Goal: Communication & Community: Answer question/provide support

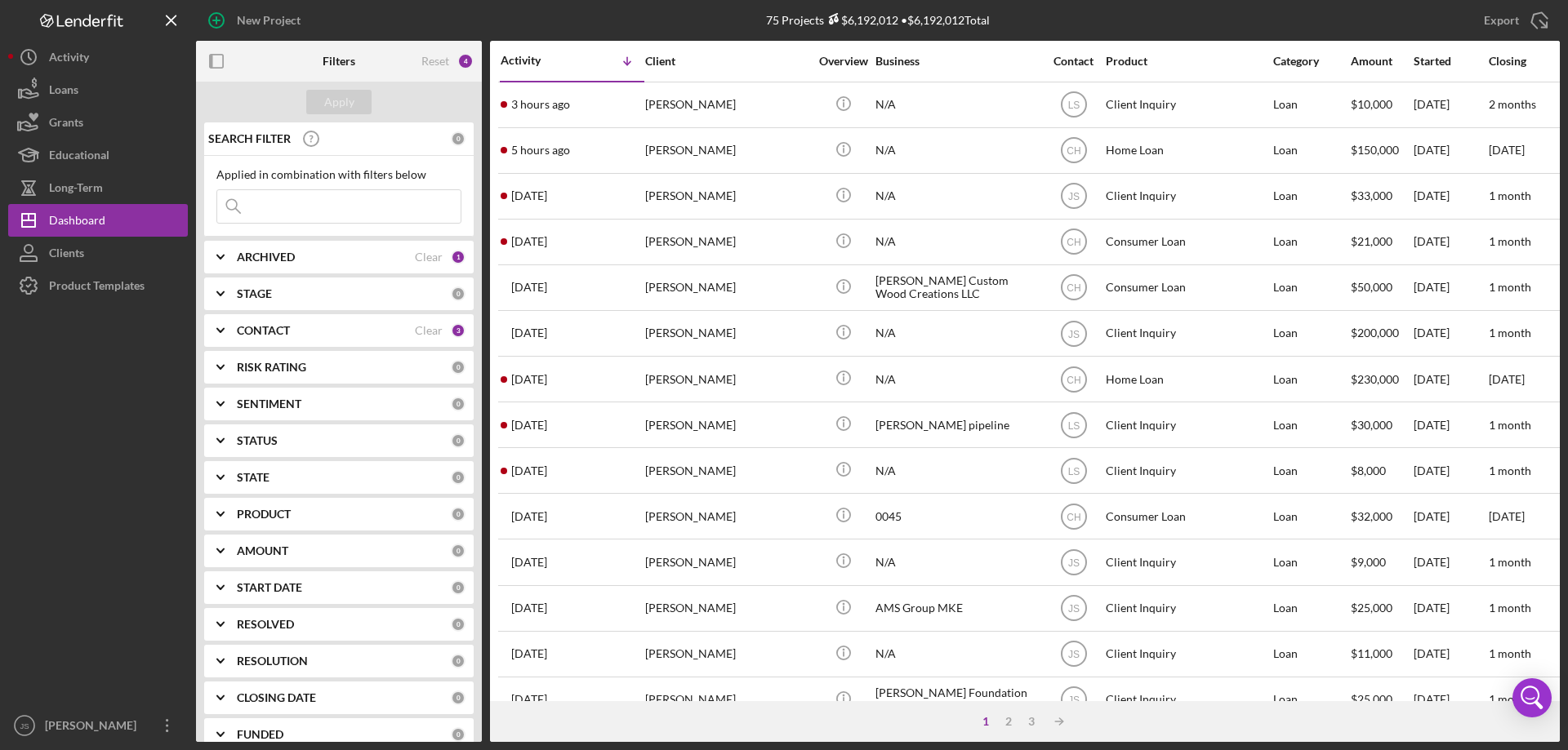
click at [220, 325] on icon "Icon/Expander" at bounding box center [220, 330] width 41 height 41
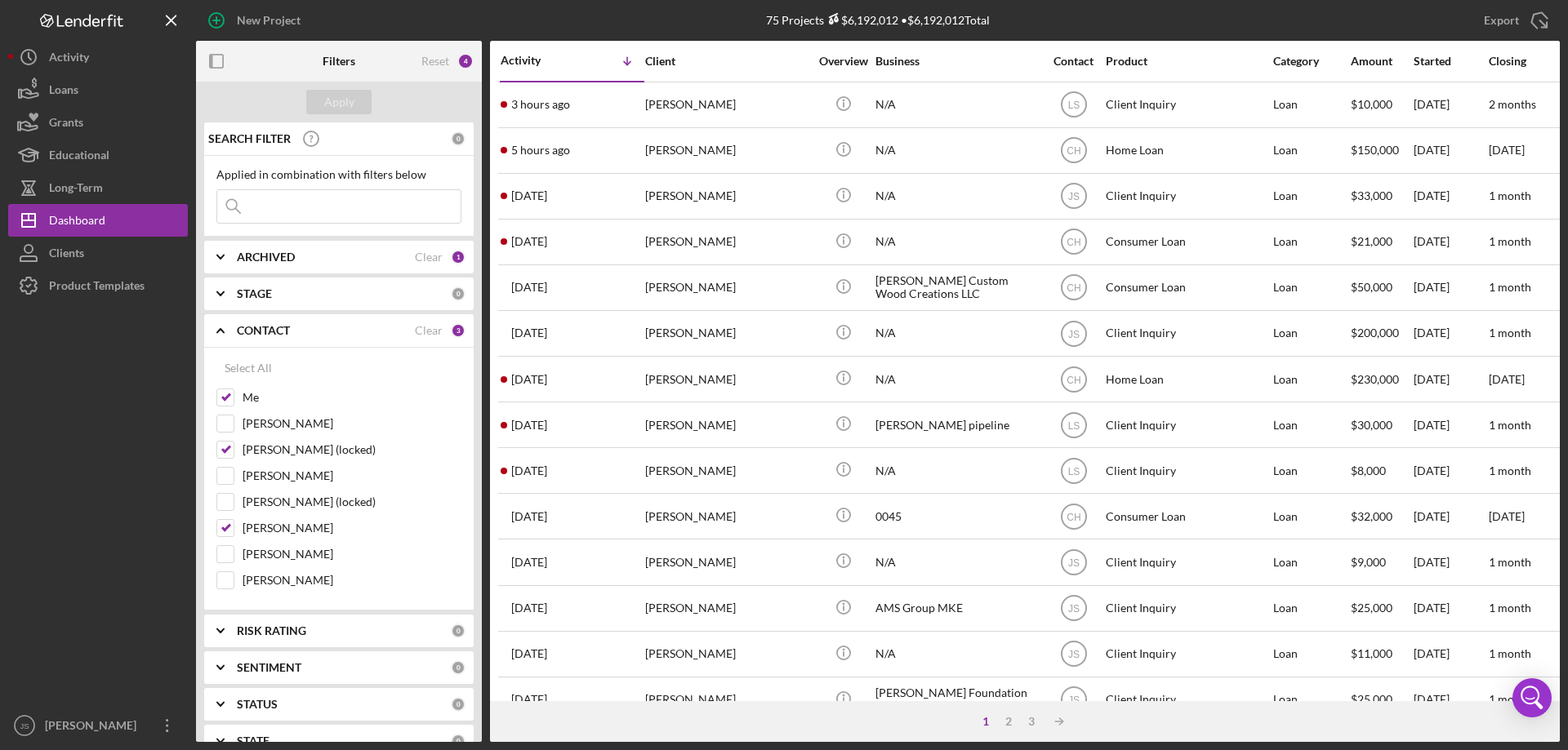
click at [290, 206] on input at bounding box center [338, 206] width 243 height 32
click at [267, 205] on input at bounding box center [338, 206] width 243 height 32
click at [220, 326] on icon "Icon/Expander" at bounding box center [220, 330] width 41 height 41
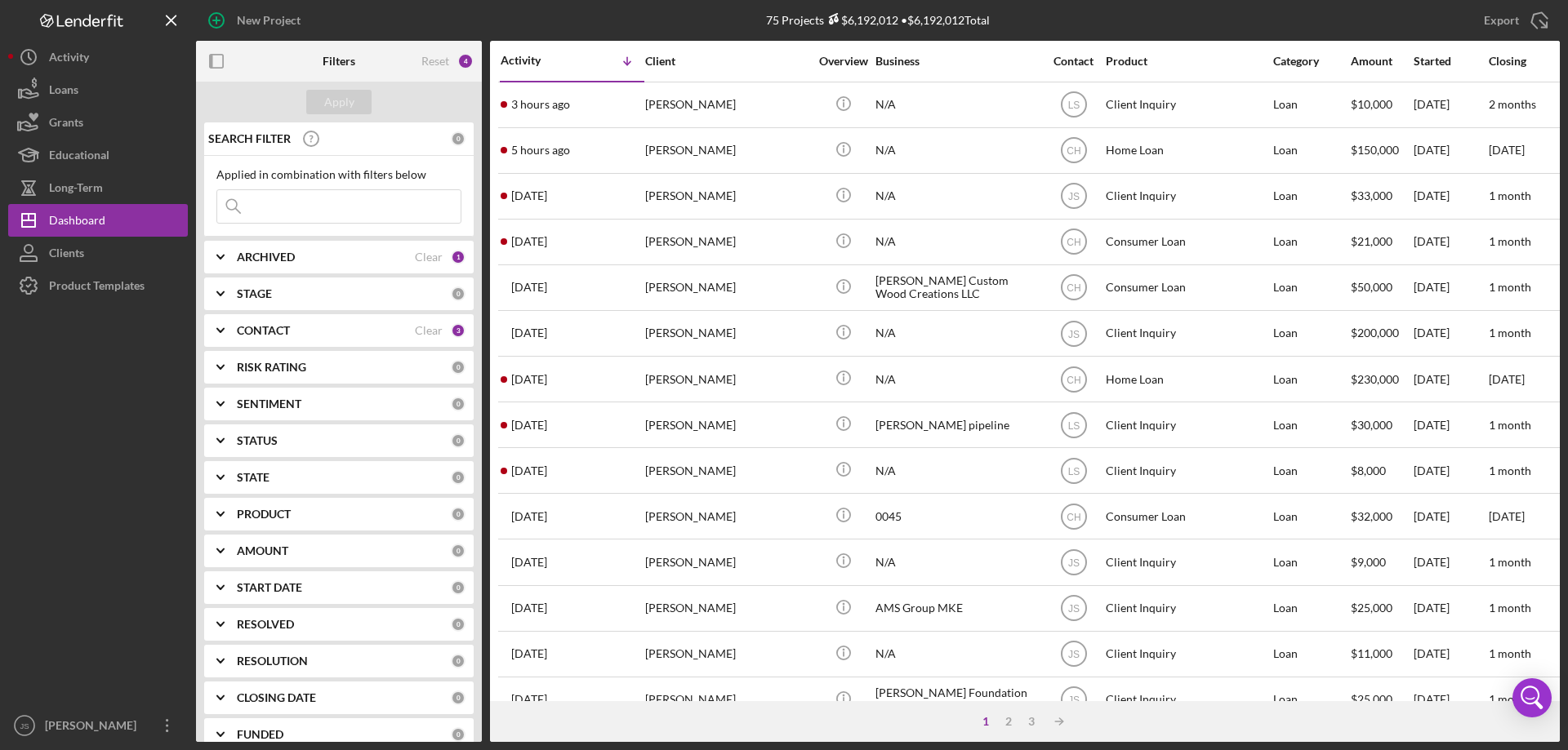
click at [263, 205] on input at bounding box center [338, 206] width 243 height 32
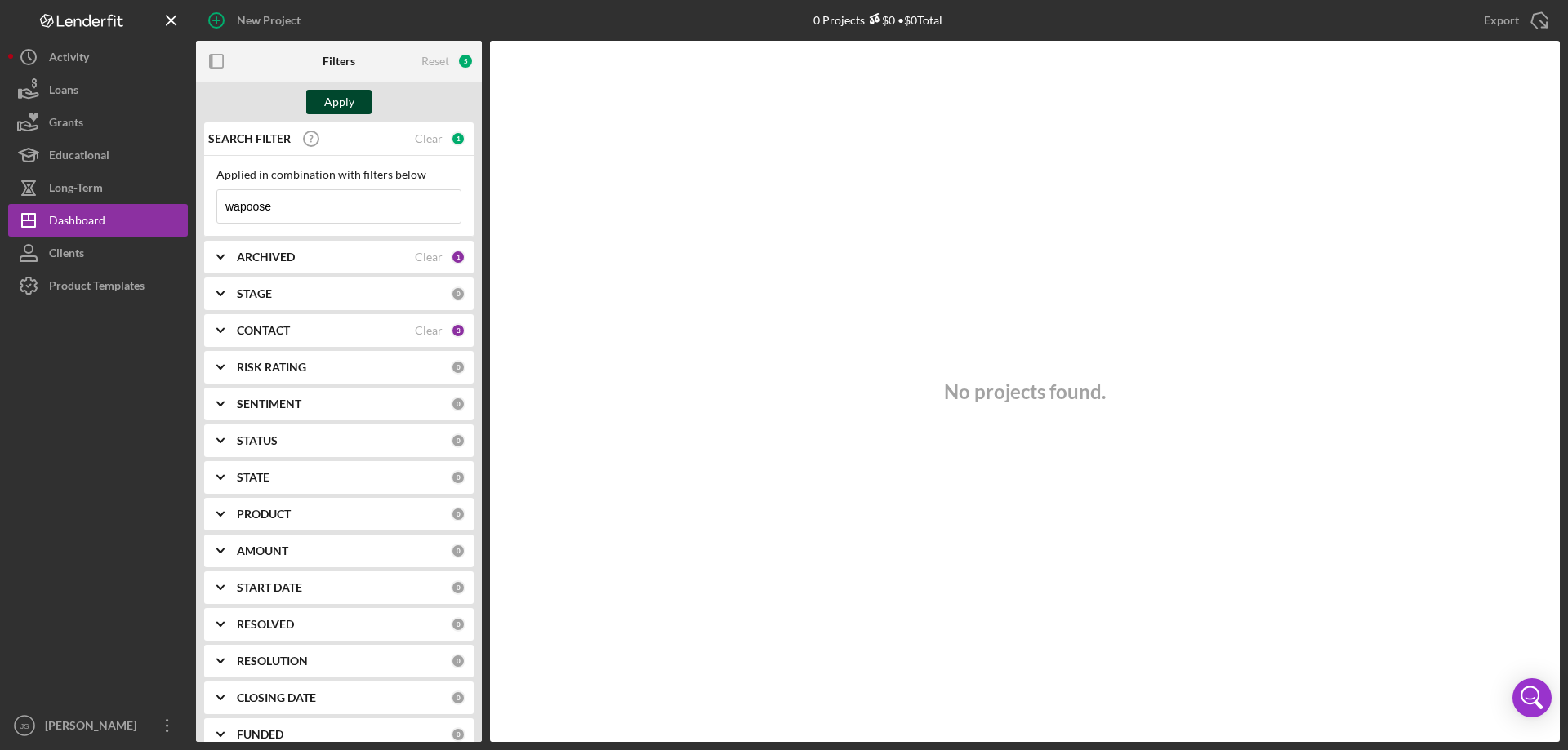
click at [329, 95] on div "Apply" at bounding box center [339, 102] width 31 height 24
drag, startPoint x: 249, startPoint y: 213, endPoint x: 161, endPoint y: 215, distance: 88.0
click at [161, 215] on div "New Project 0 Projects $0 • $0 Total Export Icon/Export Filters Reset 5 Apply S…" at bounding box center [784, 371] width 1551 height 742
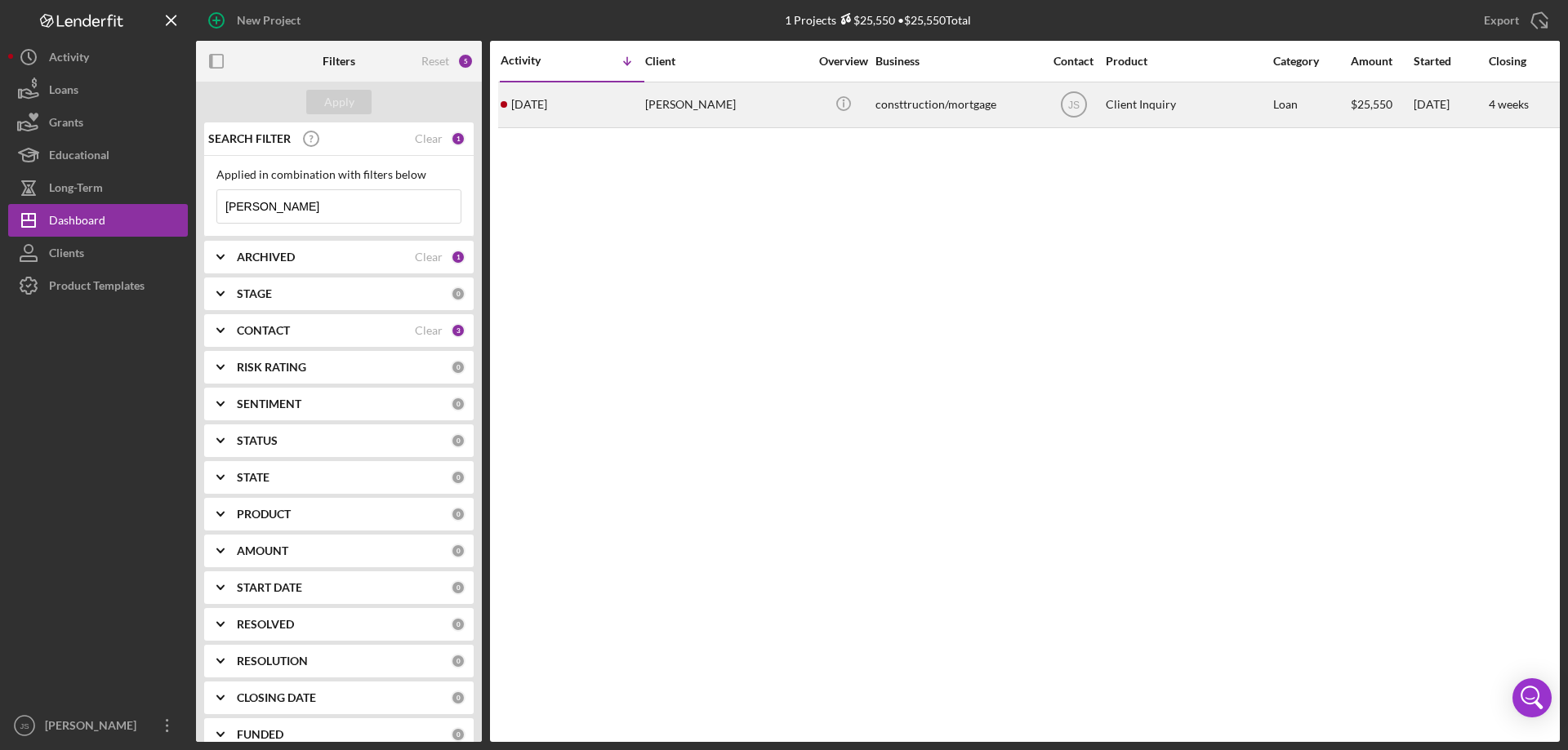
type input "[PERSON_NAME]"
click at [770, 111] on div "[PERSON_NAME]" at bounding box center [727, 104] width 164 height 43
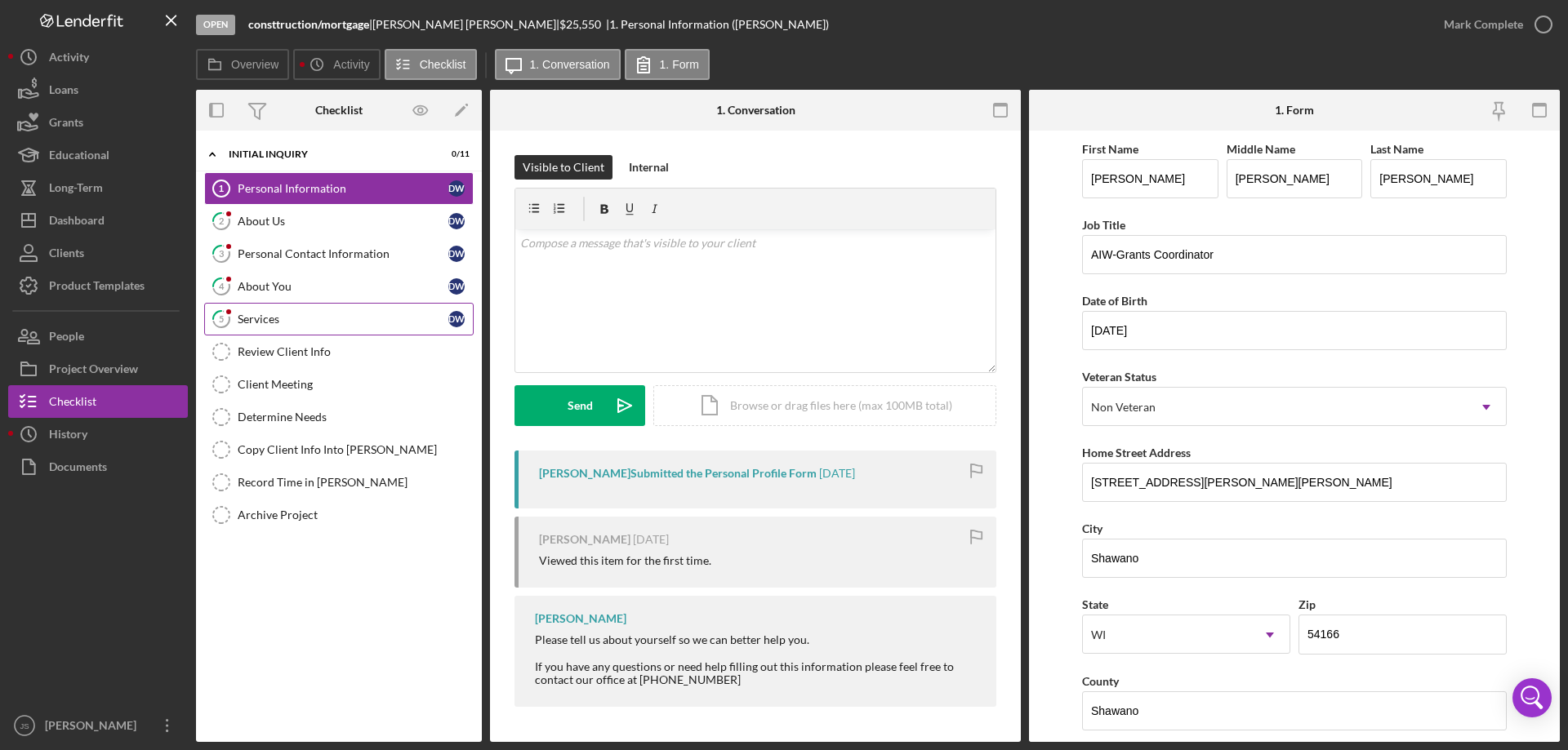
click at [346, 317] on div "Services" at bounding box center [343, 319] width 211 height 13
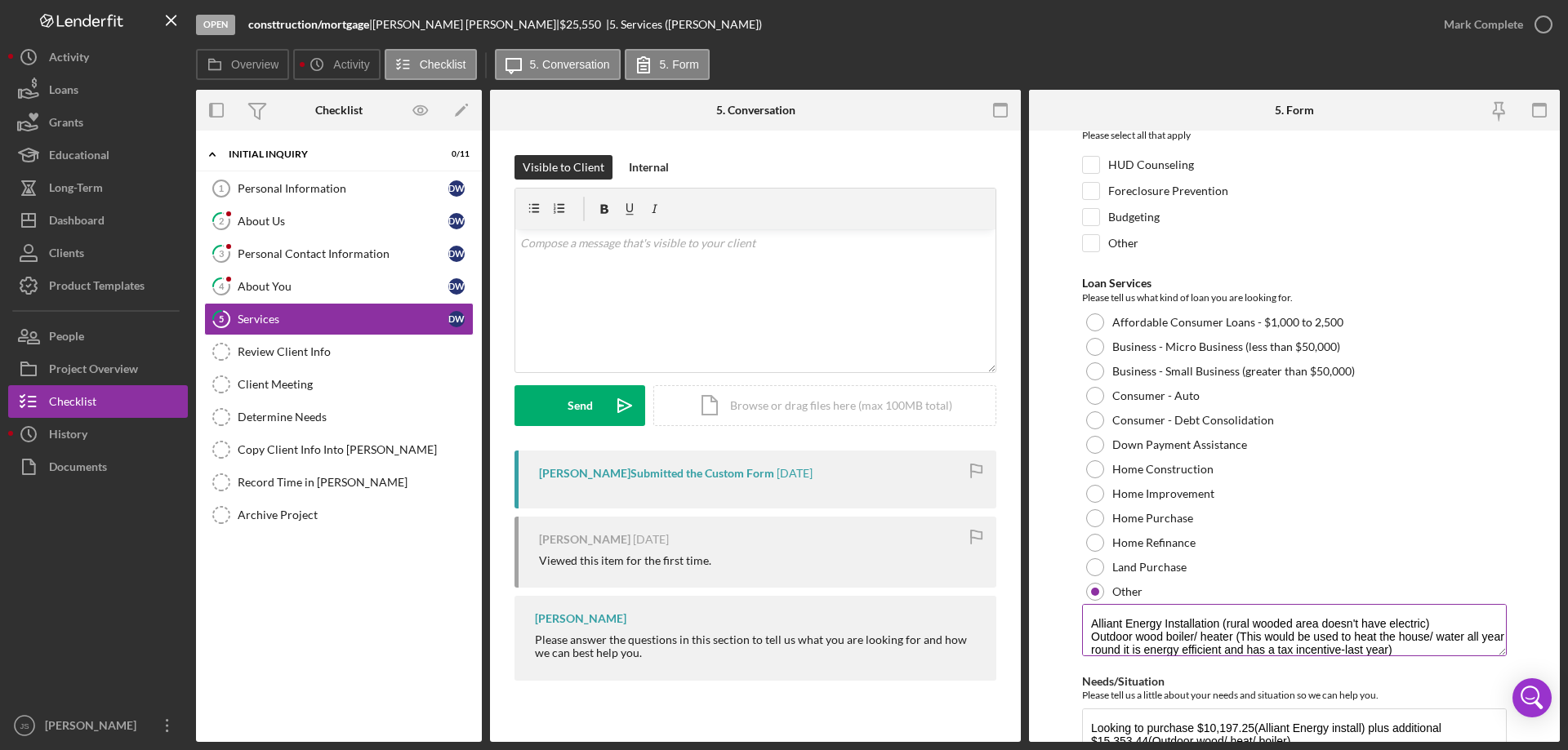
scroll to position [13, 0]
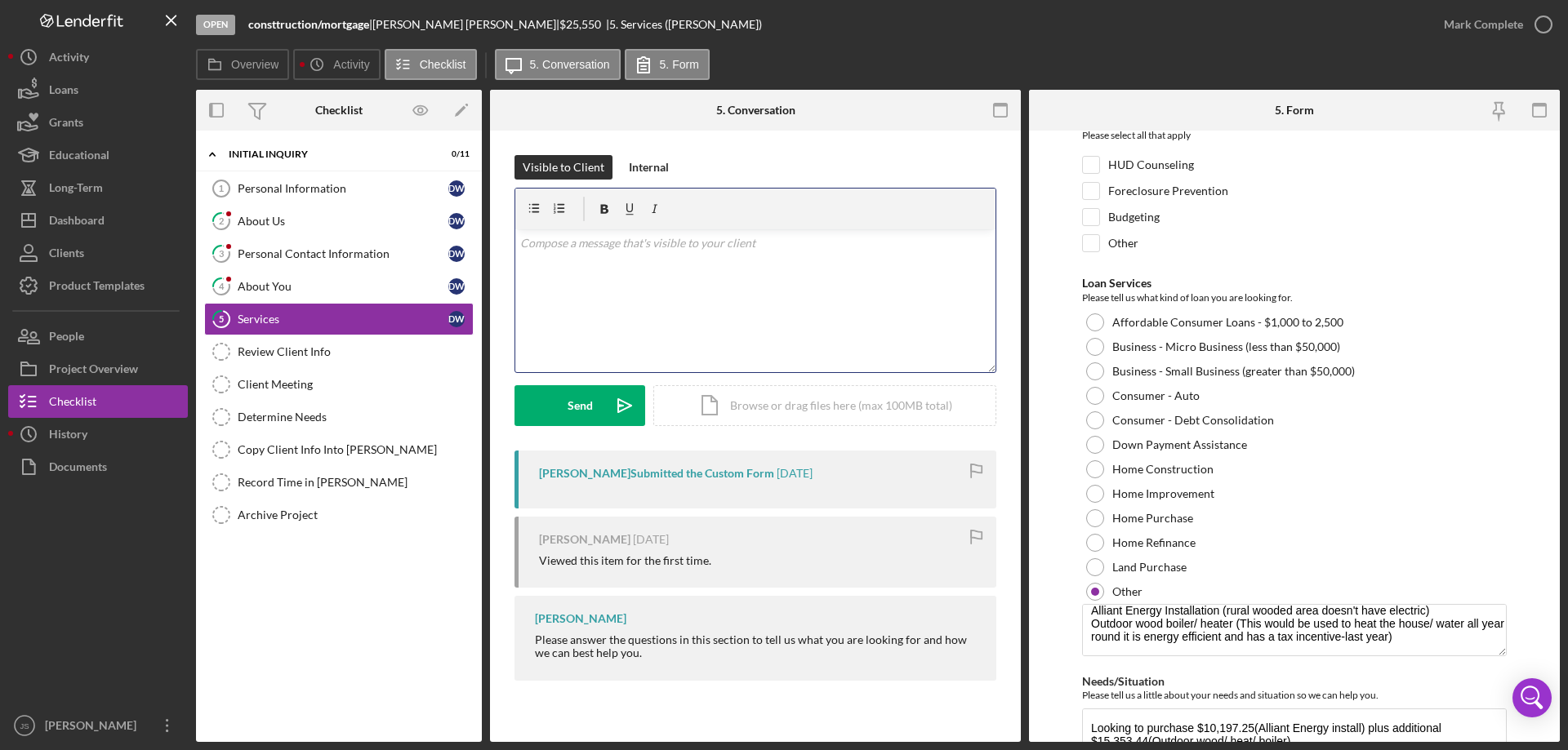
click at [570, 262] on div "v Color teal Color pink Remove color Add row above Add row below Add column bef…" at bounding box center [755, 300] width 480 height 142
drag, startPoint x: 927, startPoint y: 246, endPoint x: 975, endPoint y: 311, distance: 80.8
click at [927, 247] on p "Is there a time that works for you [DATE] to do an intake [PERSON_NAME]? I will…" at bounding box center [756, 253] width 471 height 37
drag, startPoint x: 613, startPoint y: 265, endPoint x: 849, endPoint y: 288, distance: 237.1
click at [619, 265] on p "Is there a time that works for you [DATE] to do an intake [PERSON_NAME]? I will…" at bounding box center [756, 253] width 471 height 37
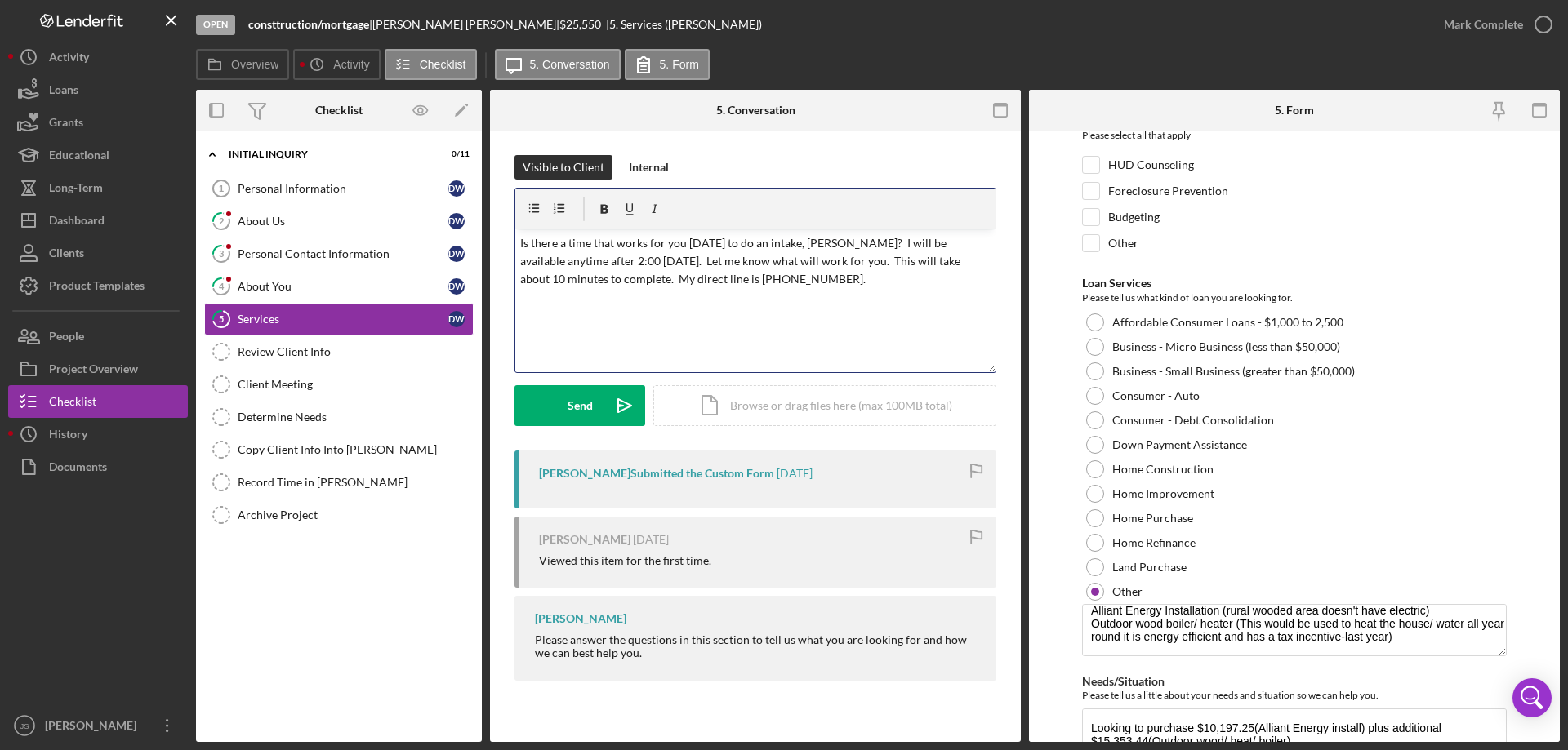
click at [742, 277] on p "Is there a time that works for you [DATE] to do an intake, [PERSON_NAME]? I wil…" at bounding box center [756, 261] width 471 height 55
click at [554, 392] on button "Send Icon/icon-invite-send" at bounding box center [579, 406] width 130 height 41
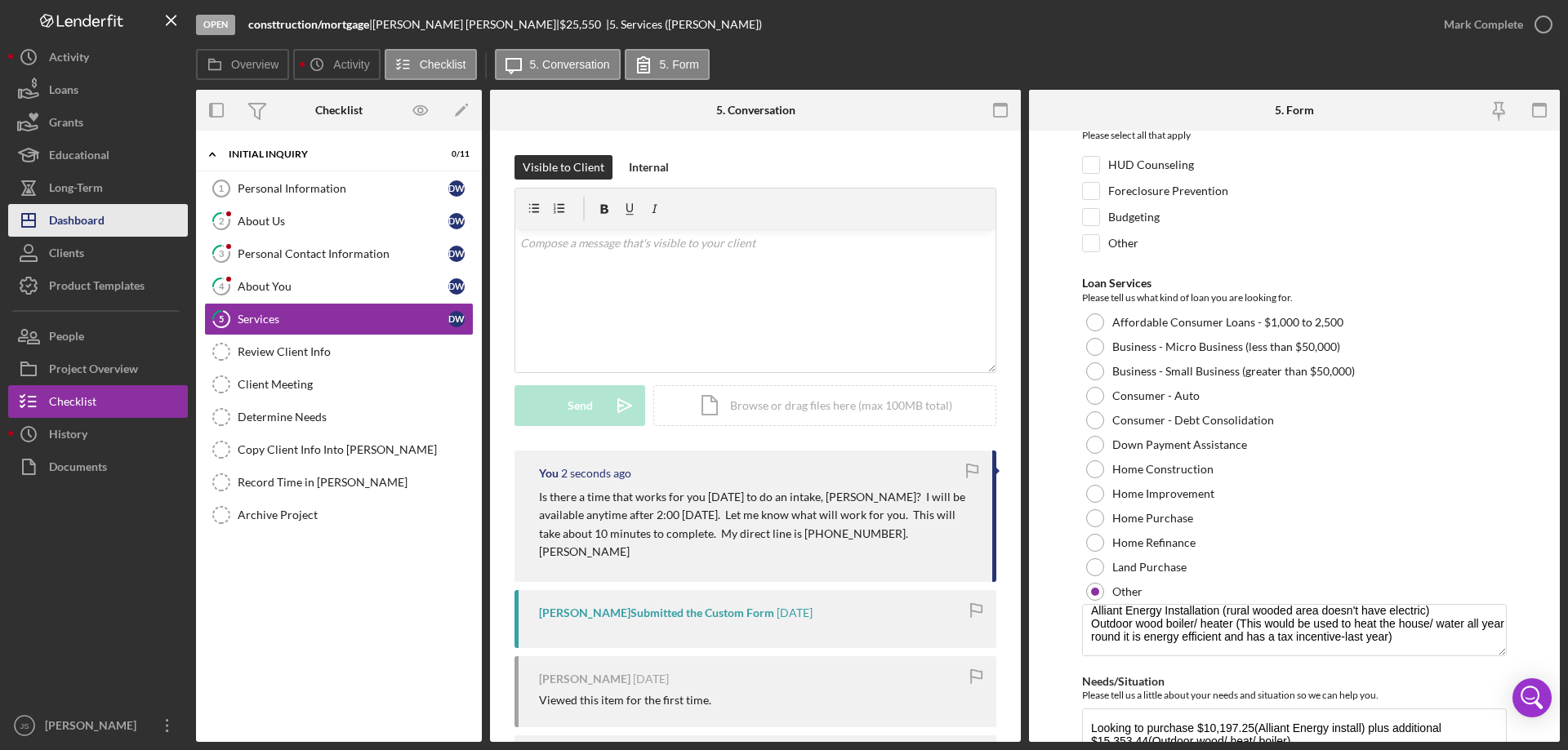
click at [84, 215] on div "Dashboard" at bounding box center [76, 222] width 55 height 37
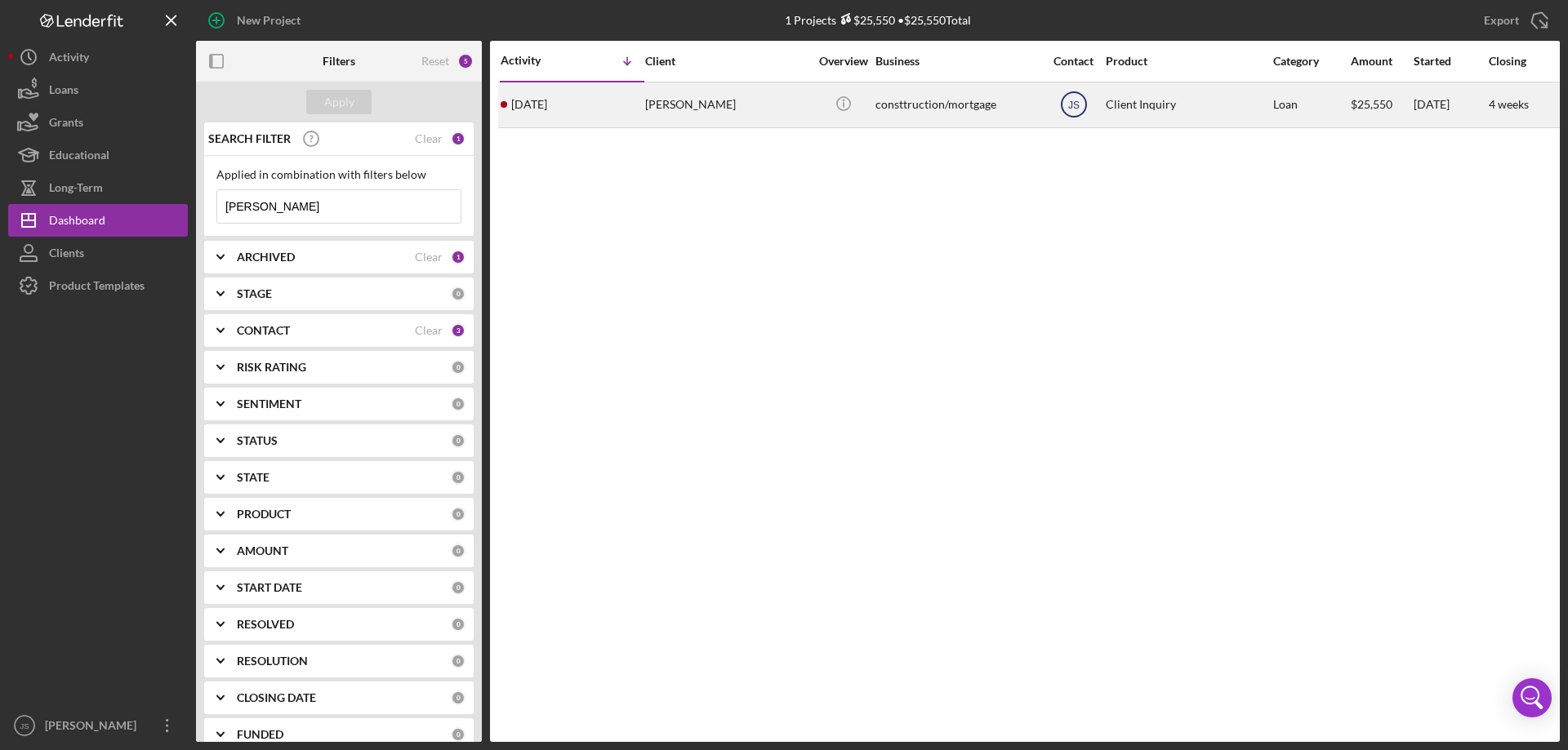
click at [1075, 108] on text "JS" at bounding box center [1072, 105] width 11 height 11
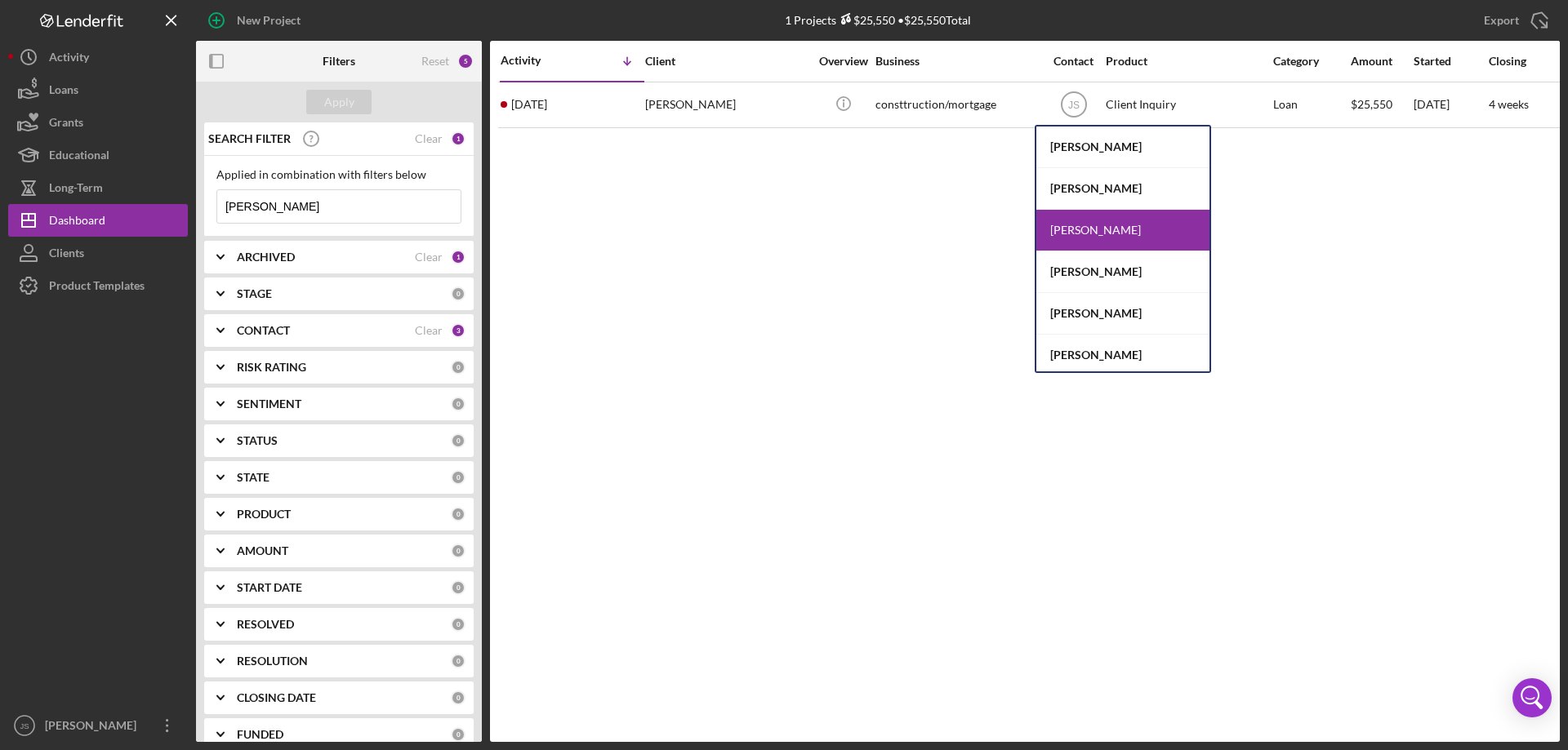
click at [1071, 232] on div "[PERSON_NAME]" at bounding box center [1123, 231] width 173 height 42
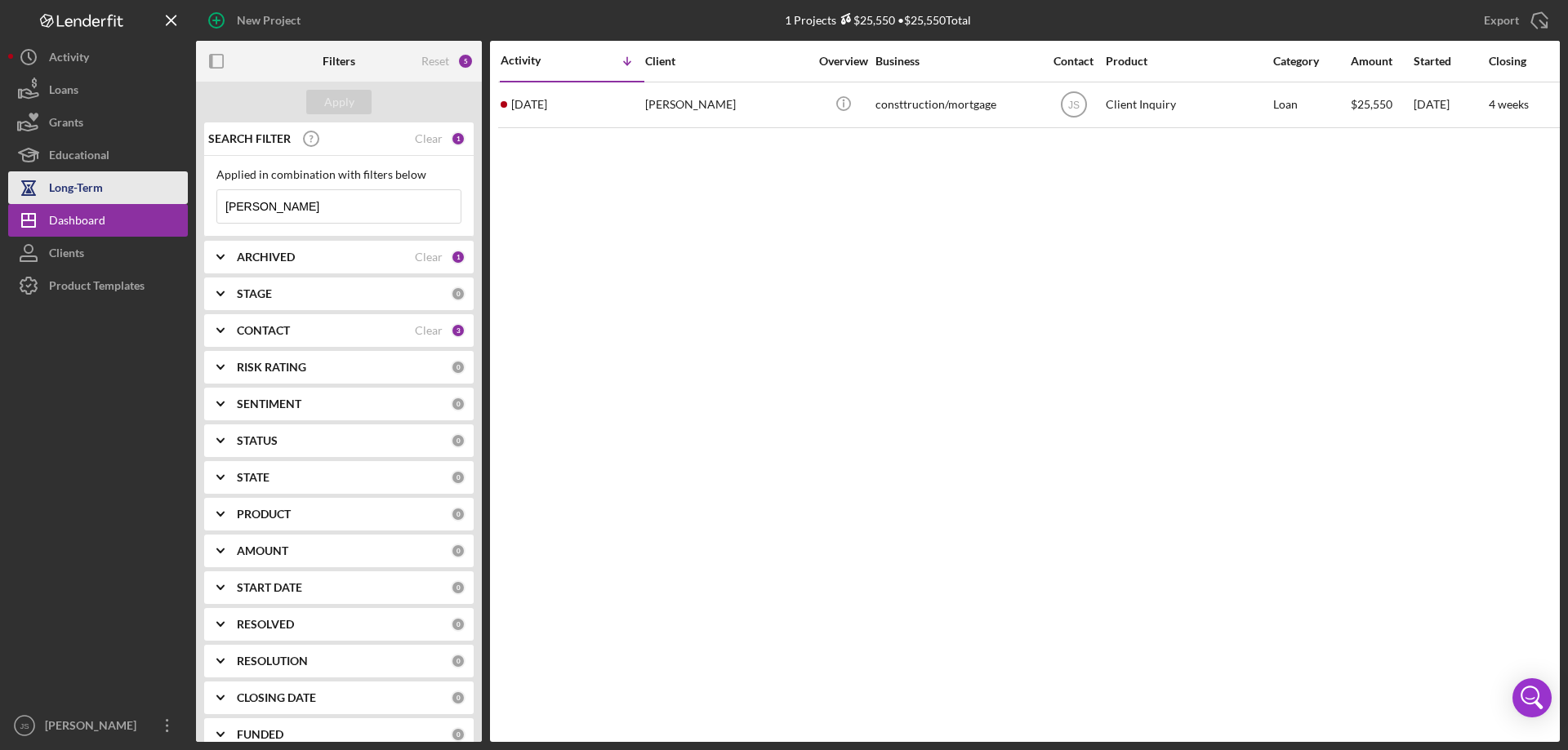
drag, startPoint x: 293, startPoint y: 209, endPoint x: 60, endPoint y: 184, distance: 234.3
click at [61, 185] on div "New Project 1 Projects $25,550 • $25,550 Total [PERSON_NAME] Export Icon/Export…" at bounding box center [784, 371] width 1551 height 742
click at [335, 103] on div "Apply" at bounding box center [339, 102] width 31 height 24
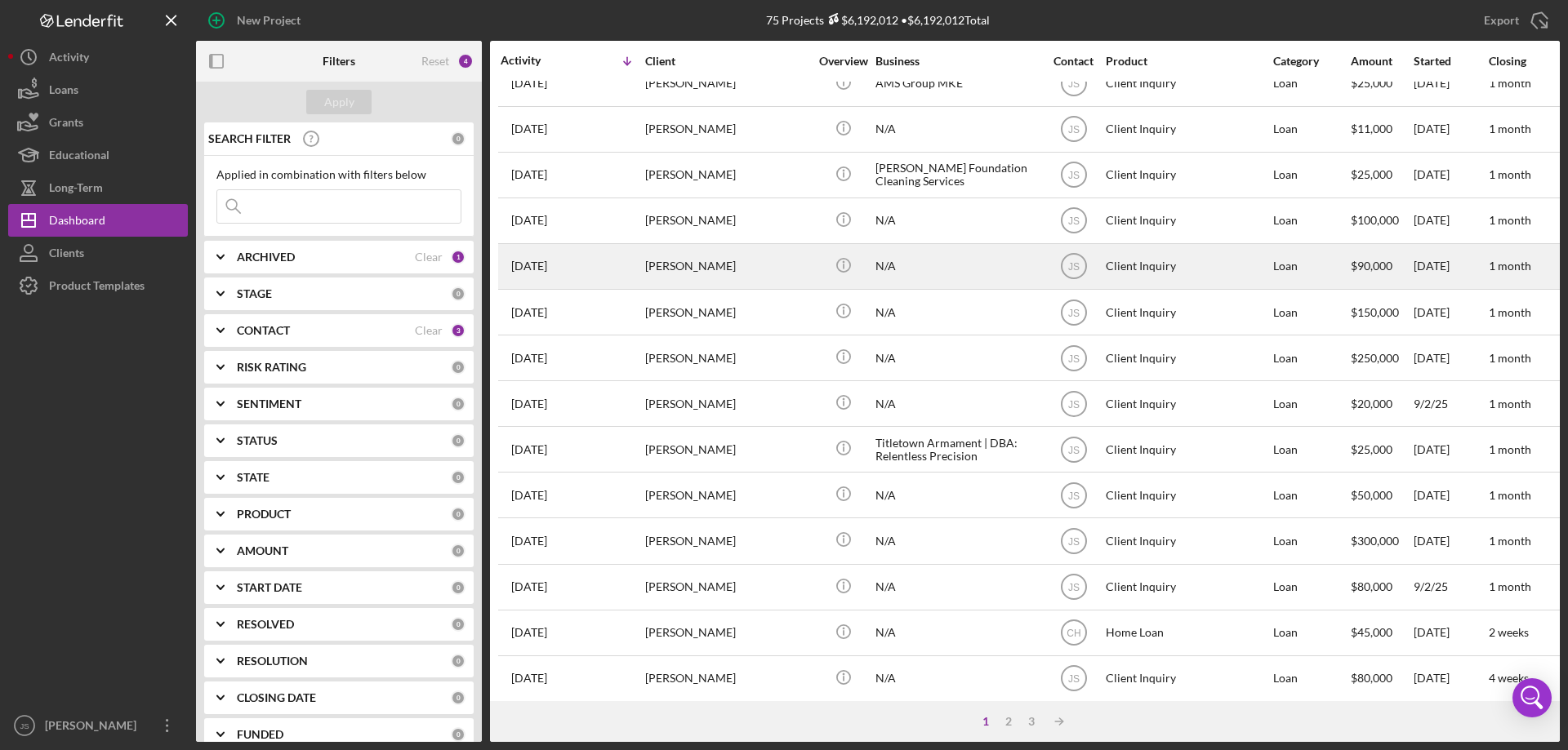
scroll to position [546, 0]
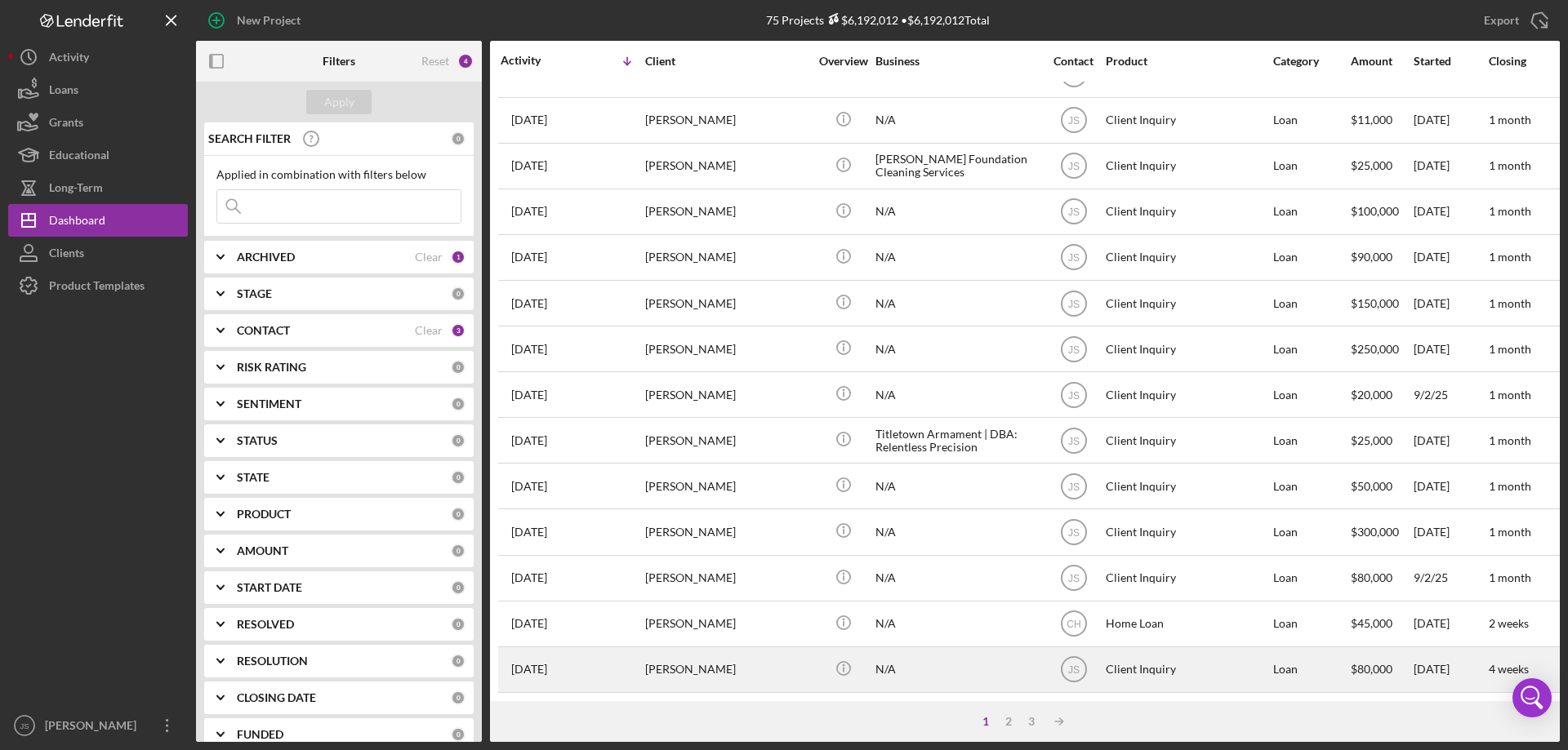
click at [949, 663] on div "N/A" at bounding box center [957, 669] width 164 height 43
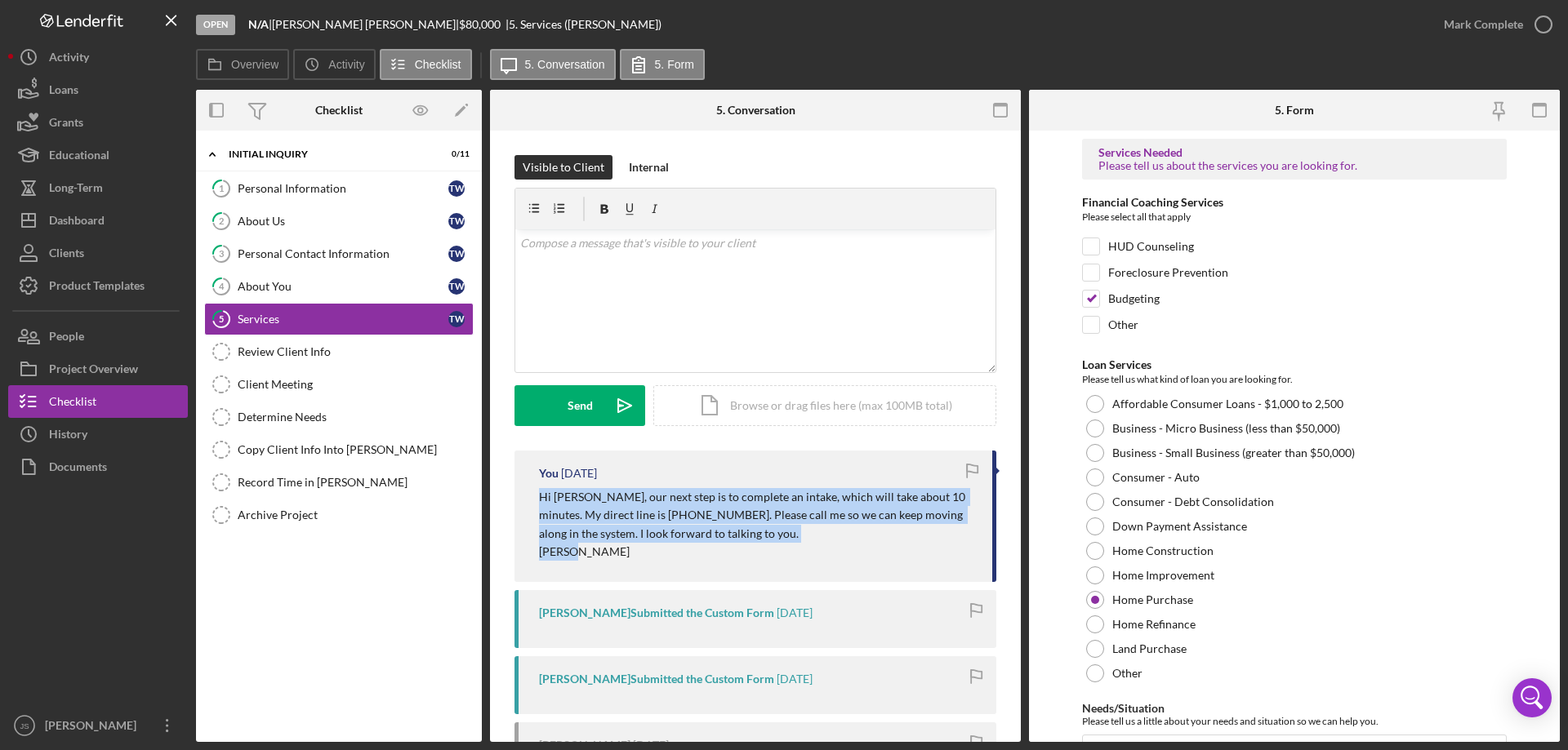
drag, startPoint x: 540, startPoint y: 496, endPoint x: 796, endPoint y: 498, distance: 256.0
click at [955, 542] on p "Hi [PERSON_NAME], our next step is to complete an intake, which will take about…" at bounding box center [757, 515] width 437 height 55
copy p "Hi [PERSON_NAME], our next step is to complete an intake, which will take about…"
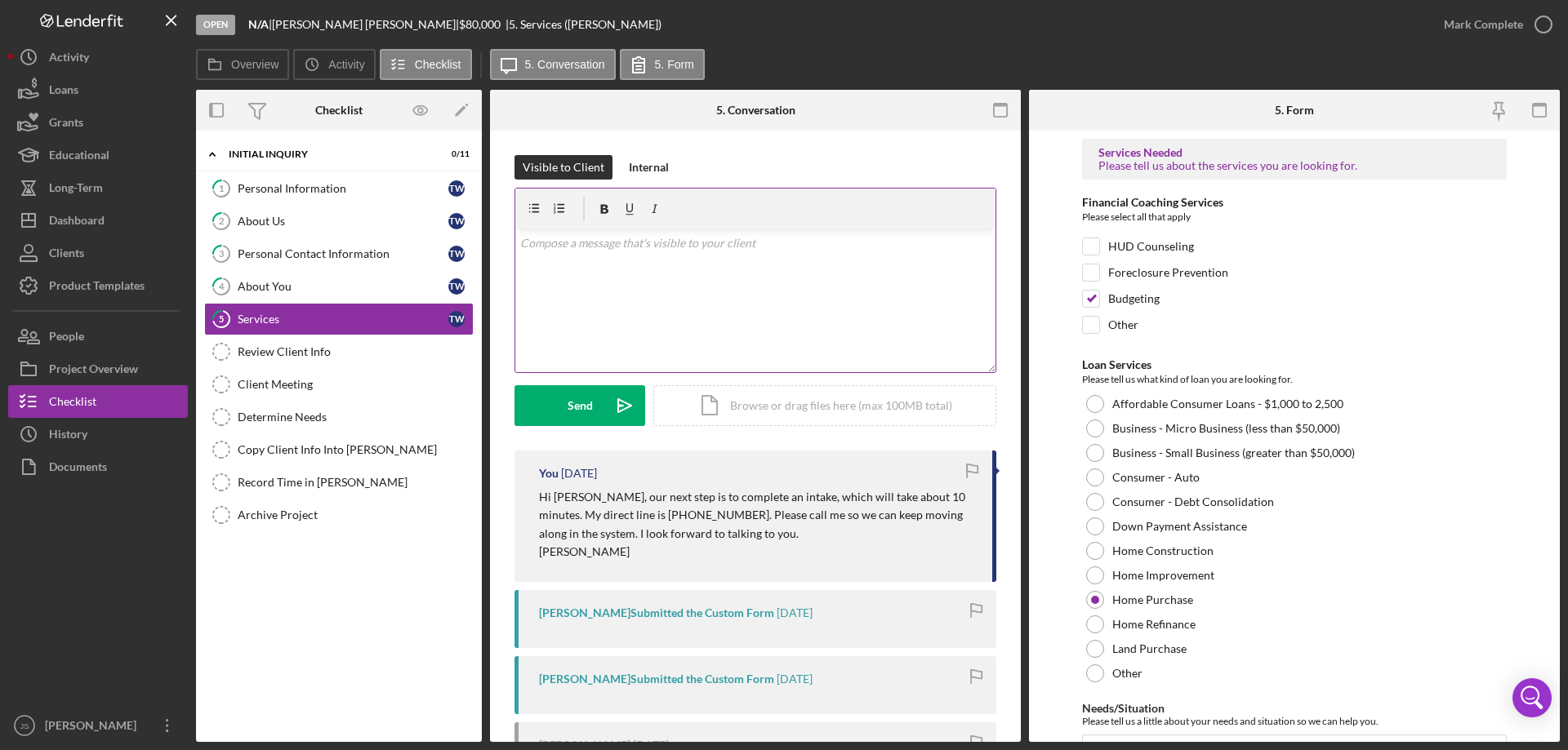
click at [546, 253] on div "v Color teal Color pink Remove color Add row above Add row below Add column bef…" at bounding box center [755, 300] width 480 height 142
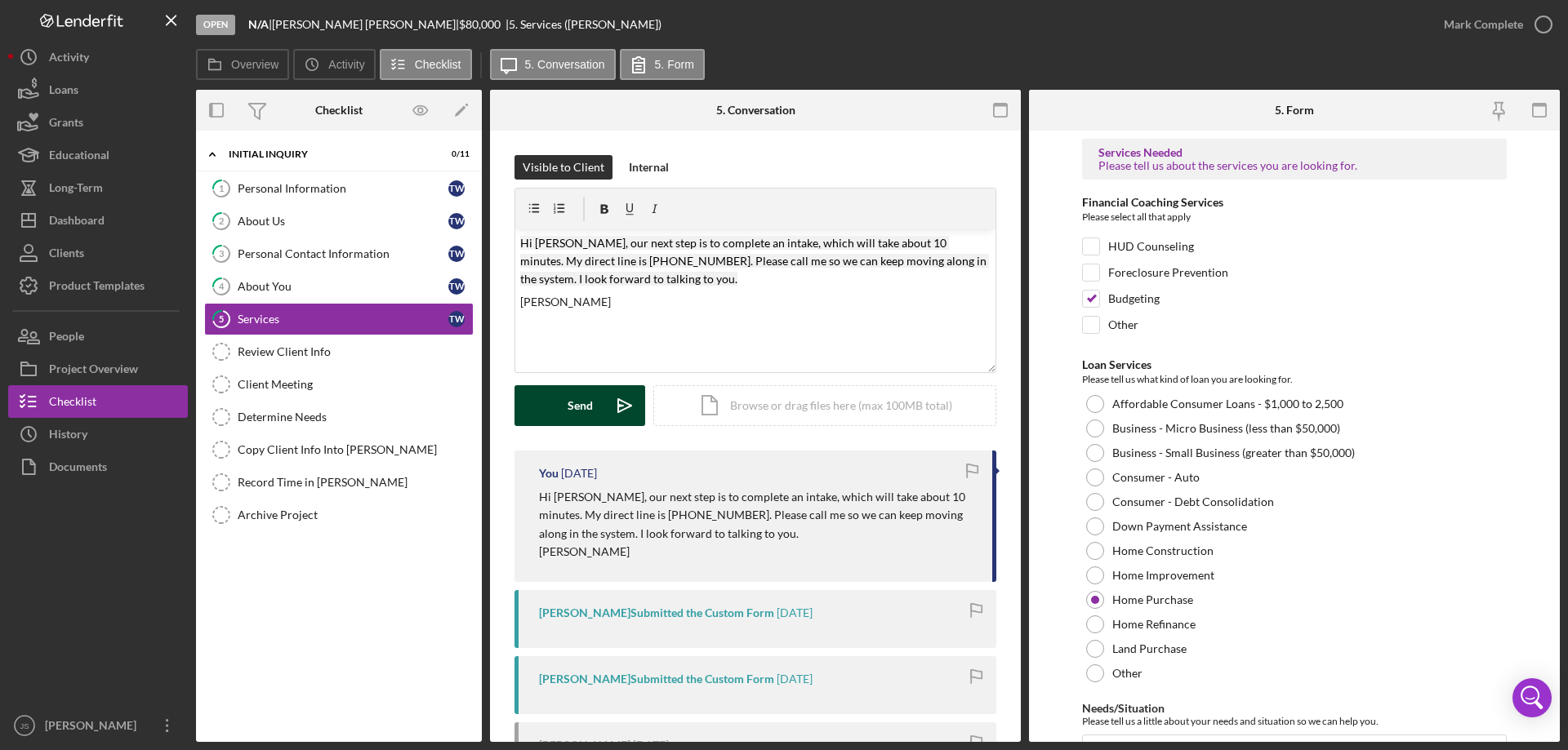
click at [563, 403] on button "Send Icon/icon-invite-send" at bounding box center [579, 406] width 130 height 41
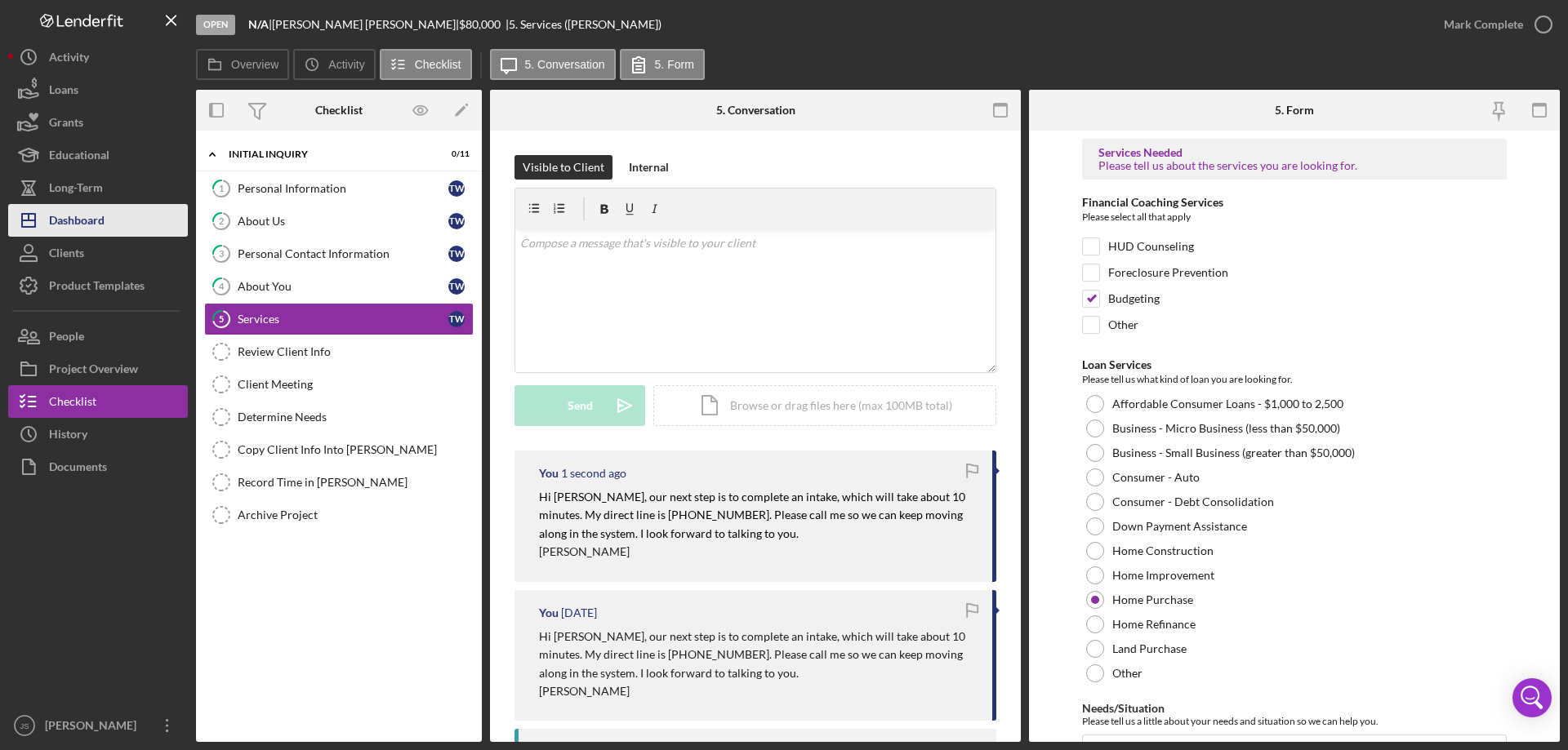
click at [93, 227] on div "Dashboard" at bounding box center [76, 222] width 55 height 37
